Goal: Information Seeking & Learning: Learn about a topic

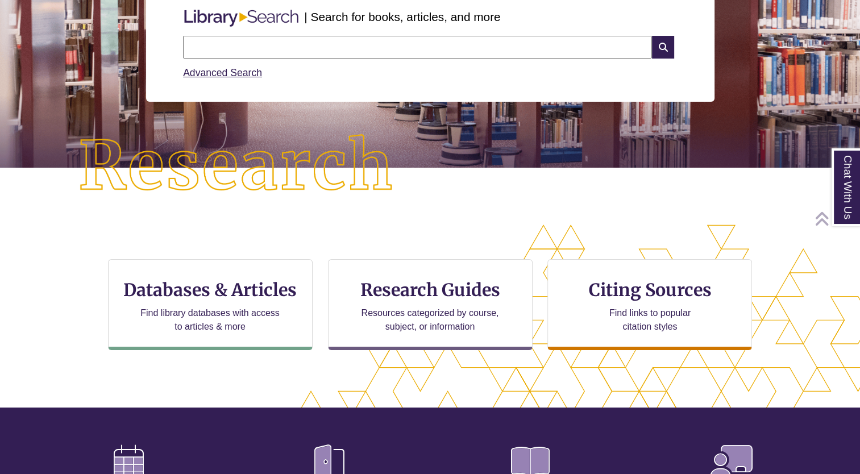
scroll to position [168, 0]
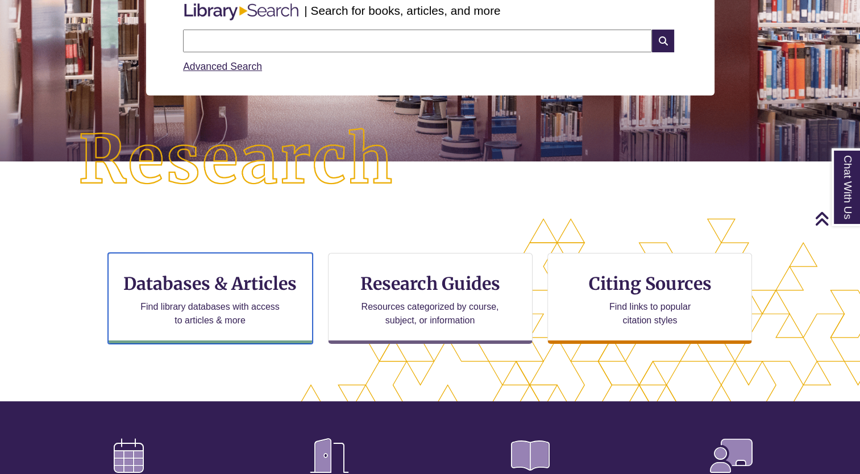
click at [214, 308] on p "Find library databases with access to articles & more" at bounding box center [210, 313] width 148 height 27
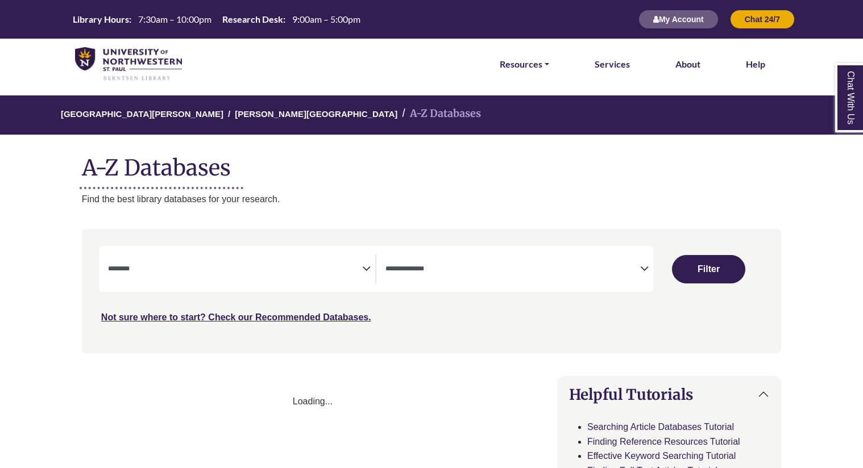
select select "Database Subject Filter"
select select "Database Types Filter"
select select "Database Subject Filter"
select select "Database Types Filter"
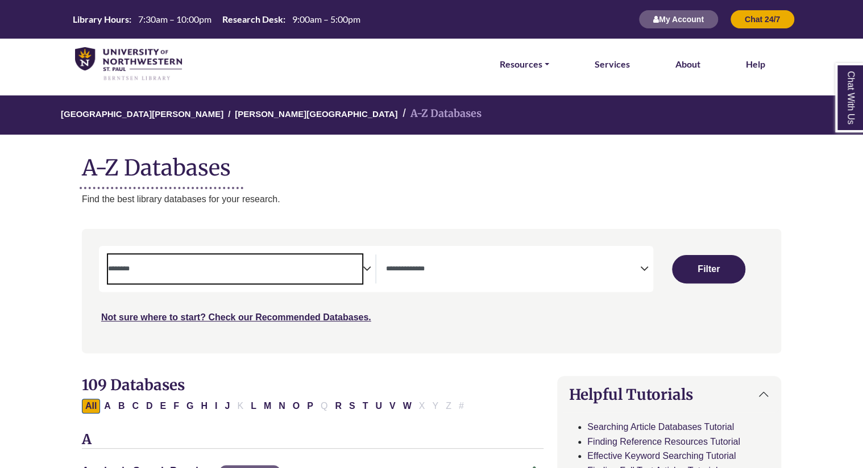
click at [362, 272] on textarea "Search" at bounding box center [235, 270] width 255 height 9
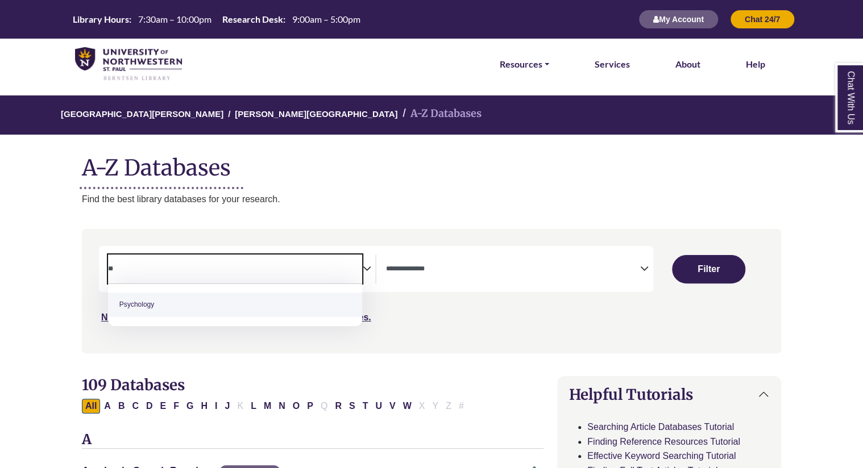
type textarea "**"
select select "*****"
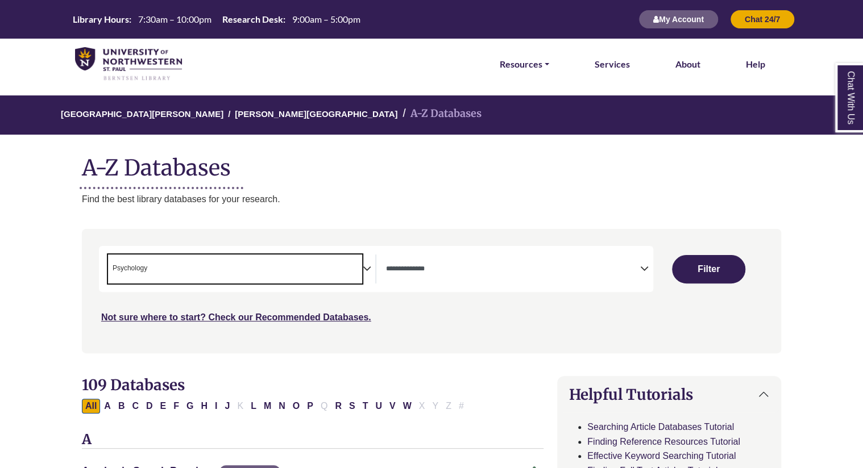
scroll to position [408, 0]
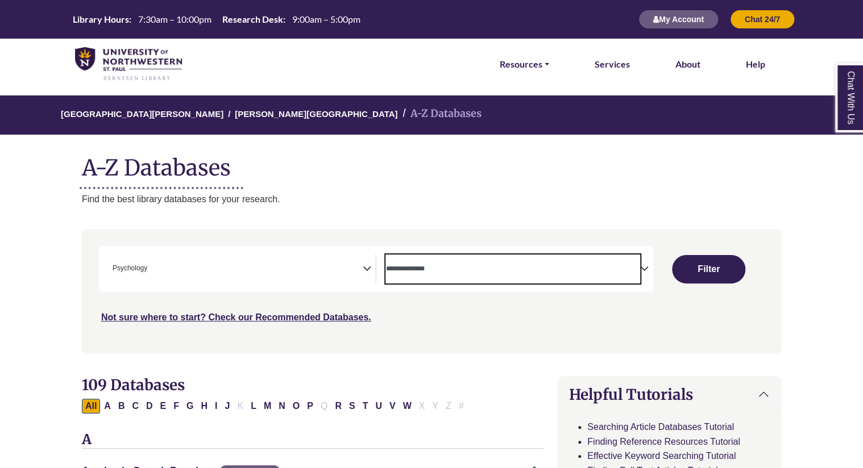
click at [462, 275] on span "Search filters" at bounding box center [512, 269] width 255 height 29
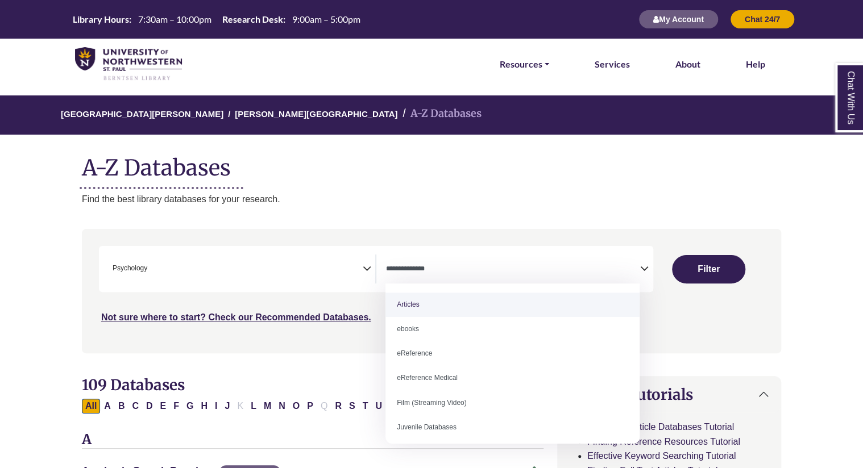
select select "*****"
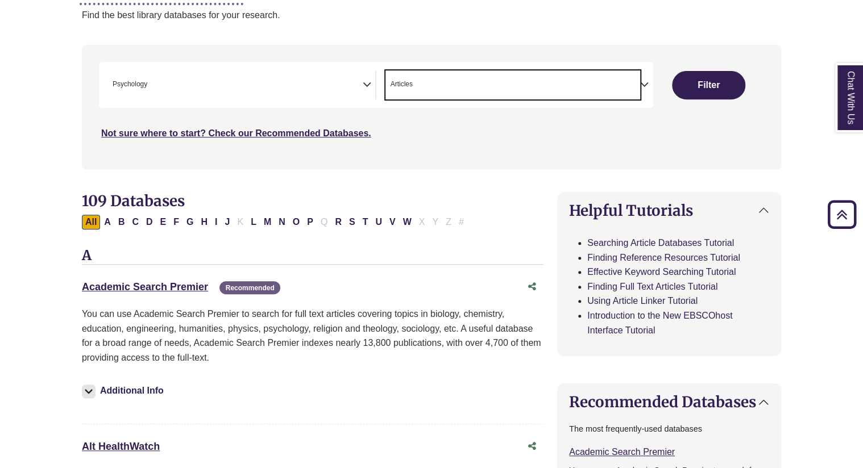
scroll to position [181, 0]
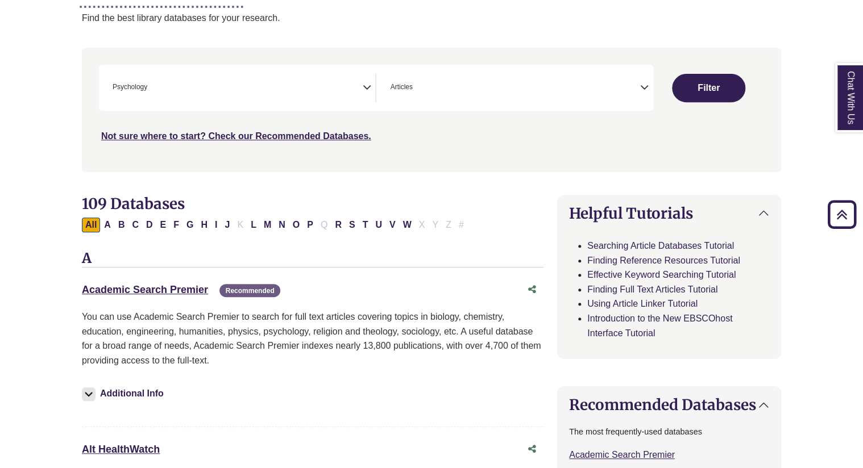
click at [707, 87] on button "Filter" at bounding box center [708, 88] width 73 height 28
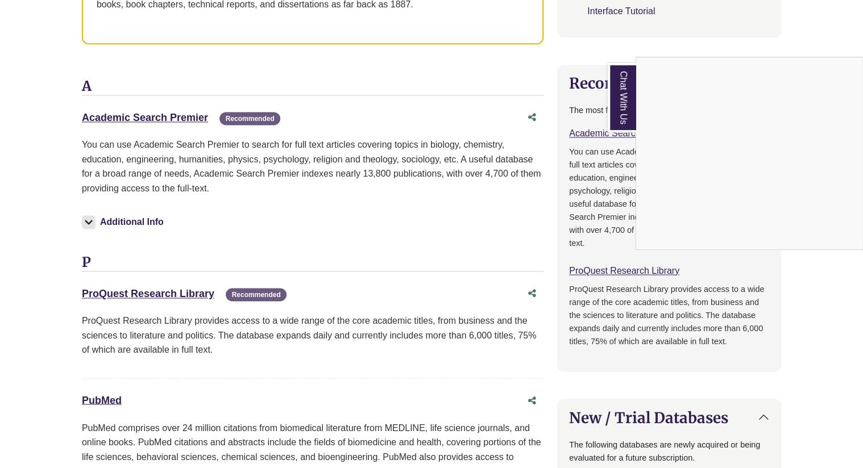
scroll to position [710, 0]
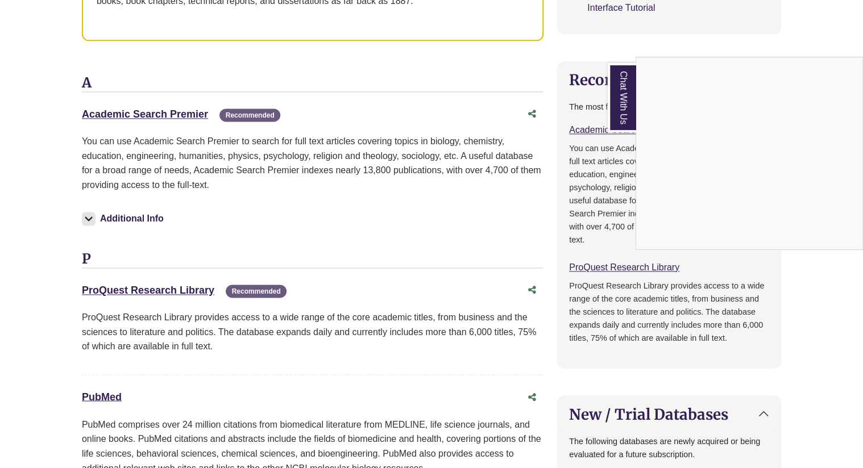
click at [144, 290] on div "Chat With Us" at bounding box center [431, 234] width 863 height 468
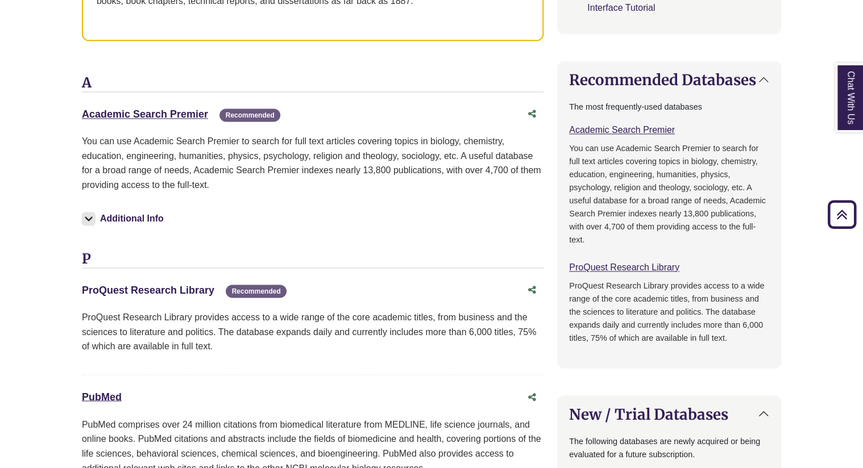
click at [123, 291] on link "ProQuest Research Library This link opens in a new window" at bounding box center [148, 290] width 132 height 11
click at [143, 111] on link "Academic Search Premier This link opens in a new window" at bounding box center [145, 114] width 126 height 11
